Goal: Task Accomplishment & Management: Manage account settings

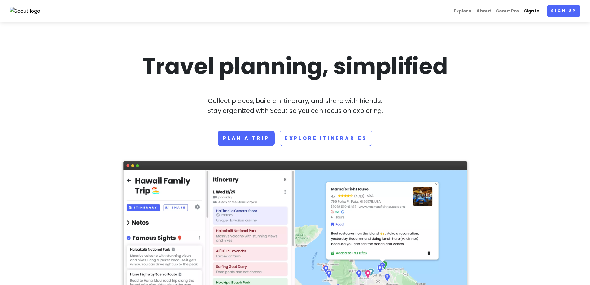
click at [533, 14] on link "Sign in" at bounding box center [531, 11] width 20 height 12
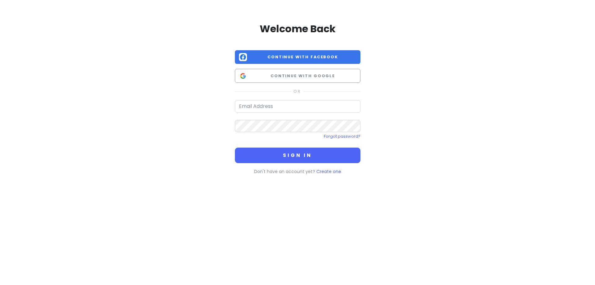
click at [284, 84] on div "Welcome Back Continue with Facebook Continue with Google Forgot password? Sign …" at bounding box center [297, 98] width 125 height 152
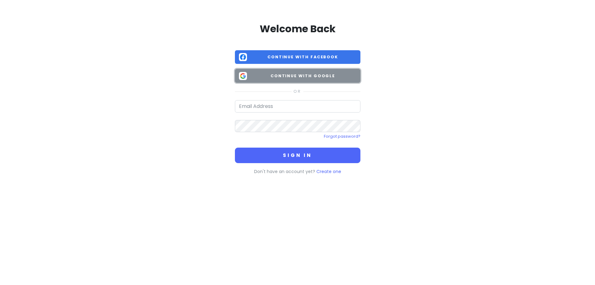
click at [282, 79] on button "Continue with Google" at bounding box center [297, 76] width 125 height 14
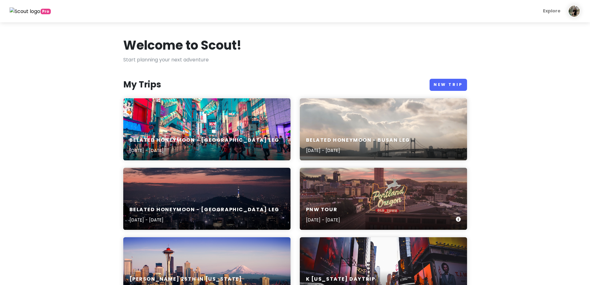
click at [346, 192] on div "PNW Tour [DATE] - [DATE]" at bounding box center [383, 199] width 167 height 62
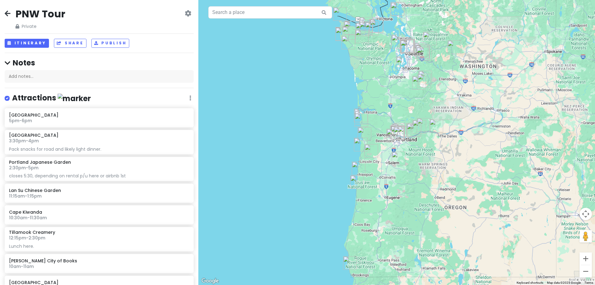
click at [9, 11] on icon at bounding box center [8, 13] width 6 height 5
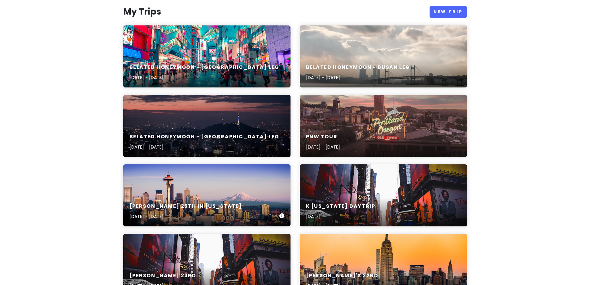
scroll to position [93, 0]
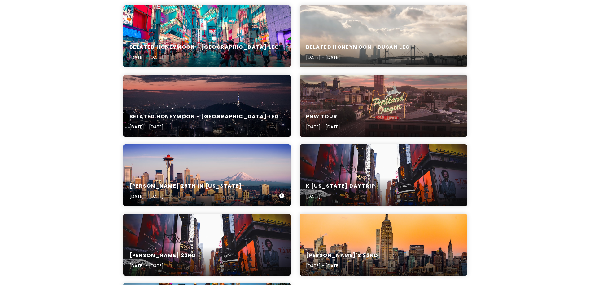
click at [219, 183] on h6 "[PERSON_NAME] 25th in [US_STATE]" at bounding box center [185, 186] width 113 height 7
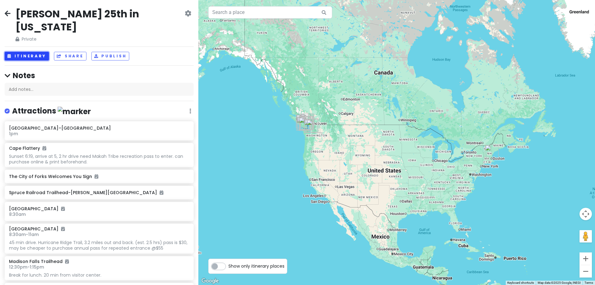
click at [33, 52] on button "Itinerary" at bounding box center [27, 56] width 44 height 9
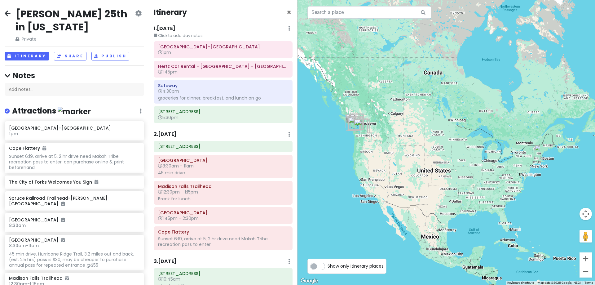
click at [175, 28] on h6 "1 . [DATE]" at bounding box center [165, 28] width 22 height 7
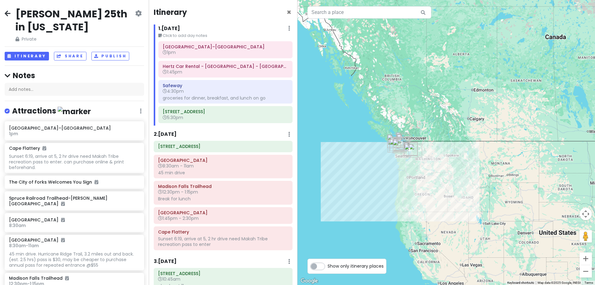
drag, startPoint x: 321, startPoint y: 116, endPoint x: 400, endPoint y: 178, distance: 100.7
click at [400, 178] on div at bounding box center [445, 142] width 297 height 285
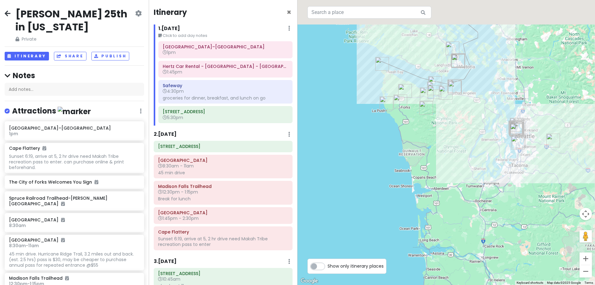
drag, startPoint x: 430, startPoint y: 175, endPoint x: 427, endPoint y: 196, distance: 21.9
click at [427, 196] on div at bounding box center [445, 142] width 297 height 285
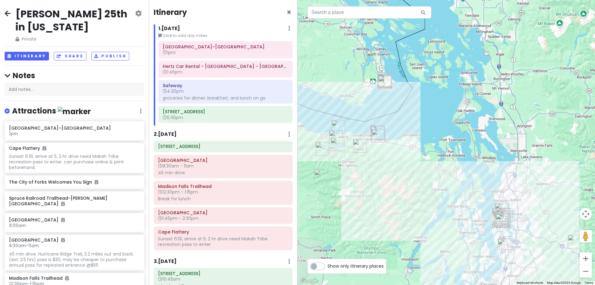
drag, startPoint x: 476, startPoint y: 155, endPoint x: 387, endPoint y: 198, distance: 98.2
click at [387, 198] on div at bounding box center [445, 142] width 297 height 285
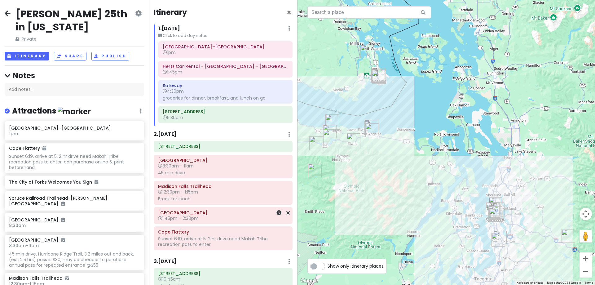
click at [230, 216] on h6 "1:45pm - 2:30pm" at bounding box center [223, 218] width 130 height 6
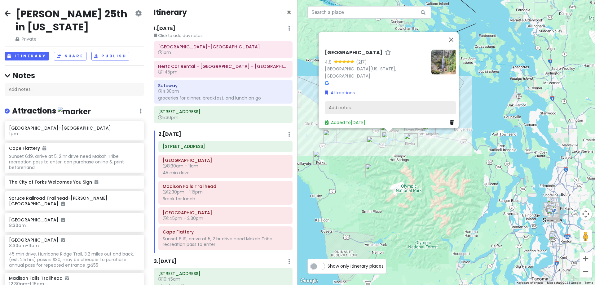
click at [385, 101] on div "Add notes..." at bounding box center [390, 107] width 131 height 13
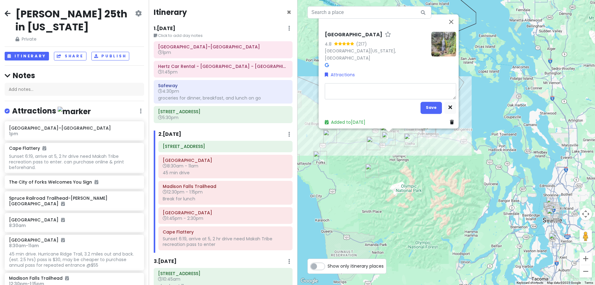
type textarea "x"
type textarea "h"
type textarea "x"
type textarea "ho"
type textarea "x"
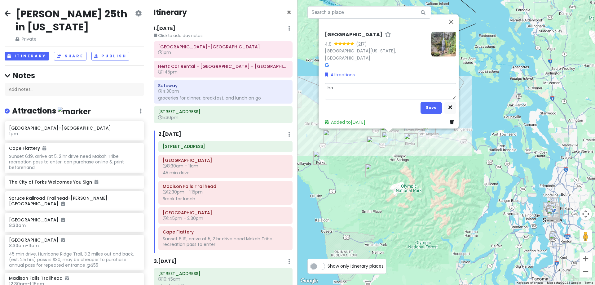
type textarea "hom"
type textarea "x"
type textarea "home"
type textarea "x"
type textarea "home"
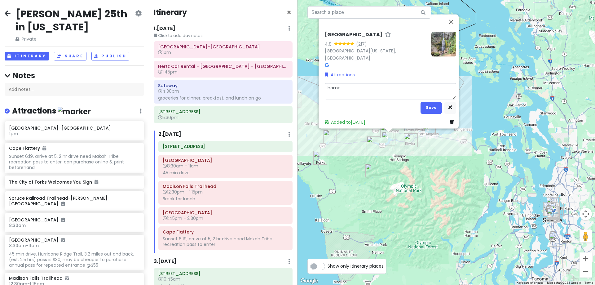
type textarea "x"
type textarea "home f"
type textarea "x"
type textarea "home fo"
type textarea "x"
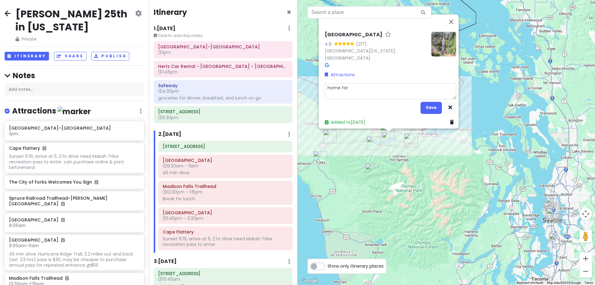
type textarea "home for"
type textarea "x"
type textarea "home for e"
type textarea "x"
type textarea "home for ea"
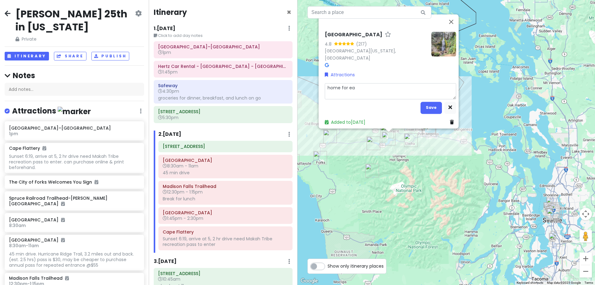
type textarea "x"
type textarea "home for ear"
type textarea "x"
type textarea "home for [PERSON_NAME]"
type textarea "x"
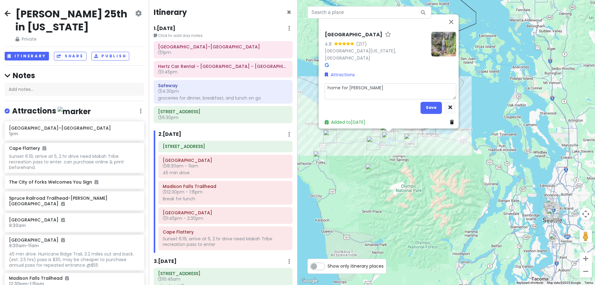
type textarea "home for early"
type textarea "x"
type textarea "home for early"
type textarea "x"
type textarea "home for early d"
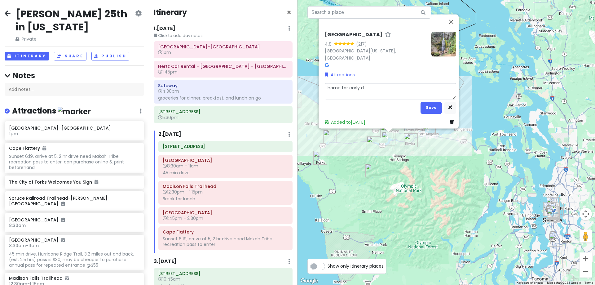
type textarea "x"
type textarea "home for early di"
type textarea "x"
type textarea "home for early din"
type textarea "x"
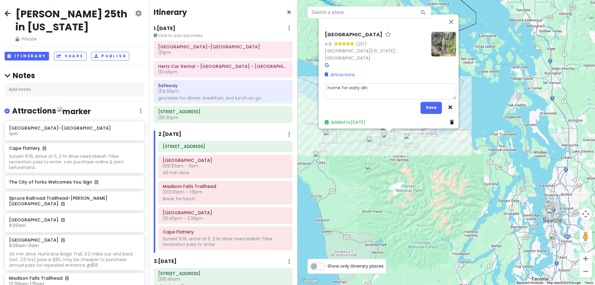
type textarea "home for early dinn"
type textarea "x"
type textarea "home for early dinne"
type textarea "x"
type textarea "home for early dinner"
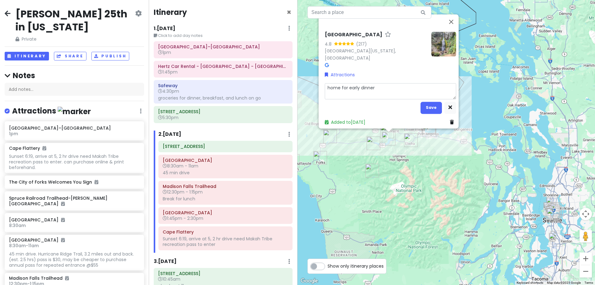
type textarea "x"
type textarea "home for early dinner?"
click at [424, 105] on button "Save" at bounding box center [430, 108] width 21 height 12
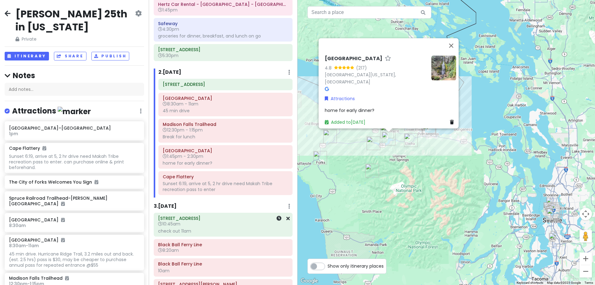
scroll to position [93, 0]
